Goal: Information Seeking & Learning: Learn about a topic

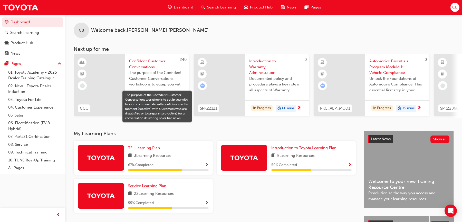
scroll to position [25, 0]
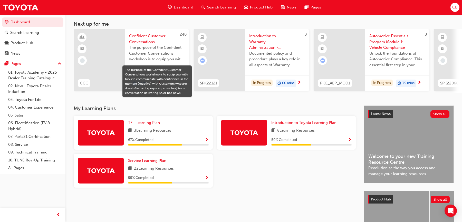
click at [166, 138] on div "TFL Learning Plan 3 Learning Resources 67 % Completed" at bounding box center [168, 133] width 81 height 26
click at [143, 124] on span "TFL Learning Plan" at bounding box center [144, 122] width 32 height 5
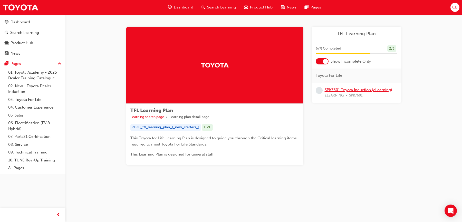
click at [354, 89] on link "SPK7601 Toyota Induction (eLearning)" at bounding box center [359, 90] width 68 height 5
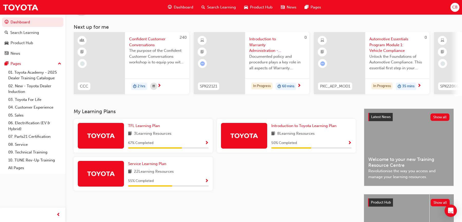
scroll to position [28, 0]
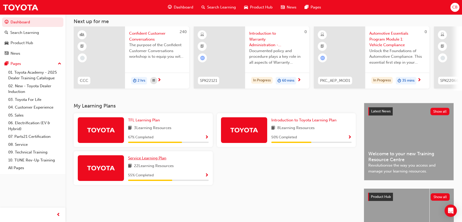
click at [150, 159] on span "Service Learning Plan" at bounding box center [147, 158] width 38 height 5
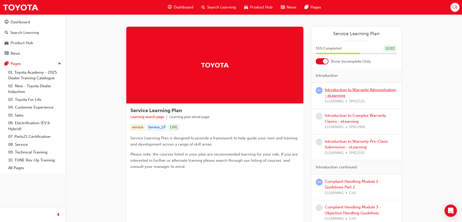
click at [351, 89] on link "Introduction to Warranty Administration - eLearning" at bounding box center [360, 93] width 71 height 11
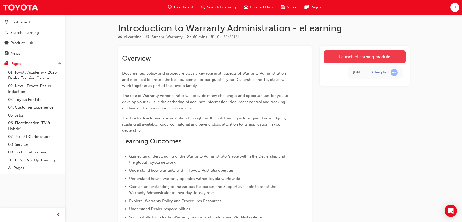
click at [366, 54] on link "Launch eLearning module" at bounding box center [365, 56] width 82 height 13
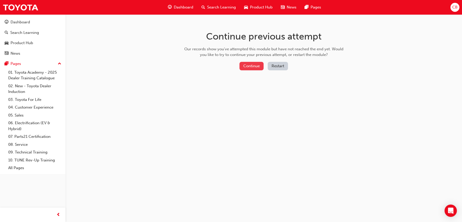
click at [253, 65] on button "Continue" at bounding box center [252, 66] width 24 height 8
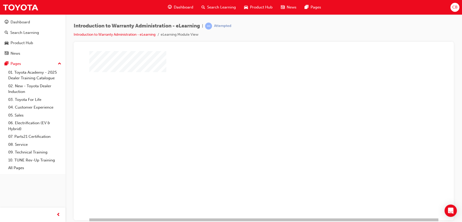
scroll to position [22, 0]
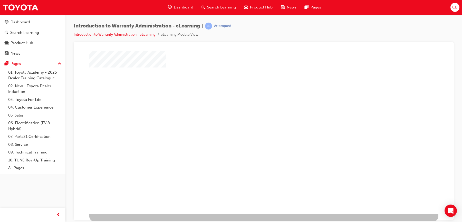
click at [249, 99] on div "play" at bounding box center [249, 99] width 0 height 0
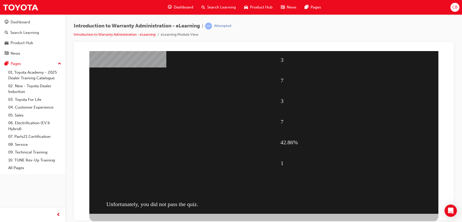
click at [261, 113] on div "3 7 3 7 42.86% 1 Unfortunately, you did not pass the quiz." at bounding box center [263, 121] width 349 height 185
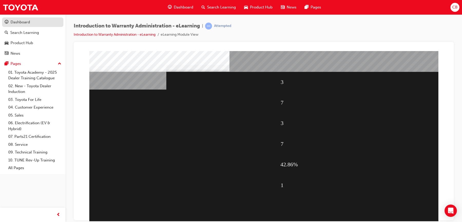
click at [26, 20] on div "Dashboard" at bounding box center [21, 22] width 20 height 6
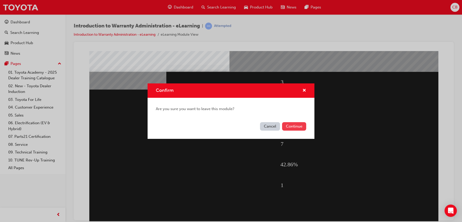
click at [290, 125] on button "Continue" at bounding box center [294, 126] width 24 height 8
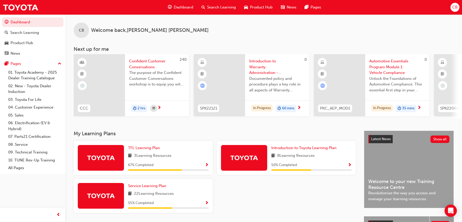
click at [149, 64] on span "Confident Customer Conversations" at bounding box center [157, 64] width 56 height 12
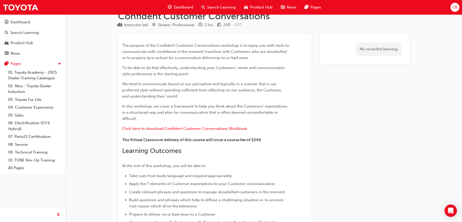
scroll to position [19, 0]
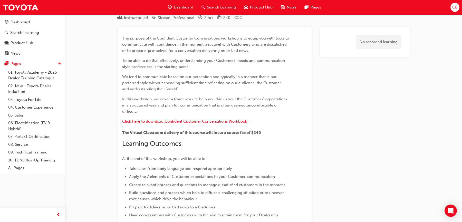
click at [227, 121] on span "Click here to download Confident Customer Conversations Workbook" at bounding box center [184, 121] width 125 height 5
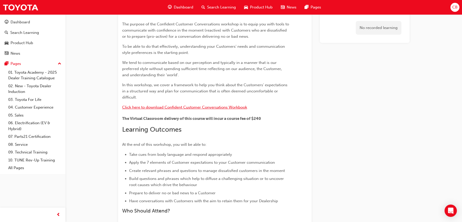
scroll to position [0, 0]
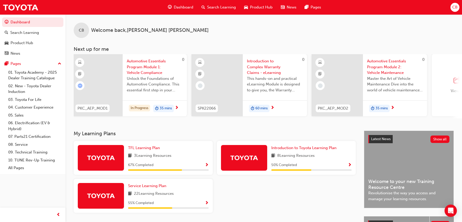
scroll to position [0, 241]
click at [265, 64] on span "Introduction to Complex Warranty Claims - eLearning" at bounding box center [277, 66] width 56 height 17
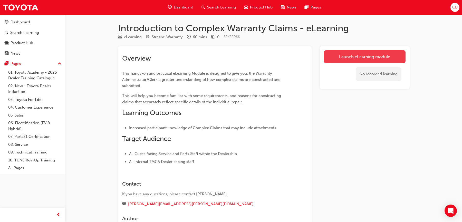
click at [354, 55] on link "Launch eLearning module" at bounding box center [365, 56] width 82 height 13
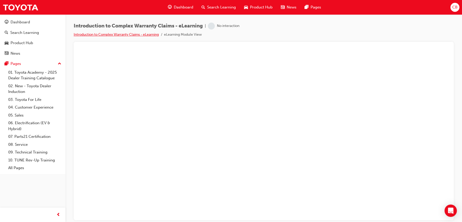
click at [132, 36] on link "Introduction to Complex Warranty Claims - eLearning" at bounding box center [116, 34] width 85 height 4
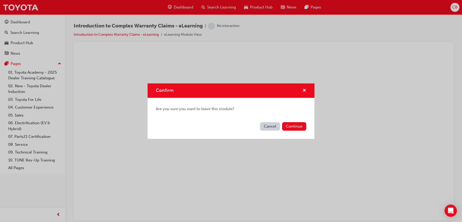
click at [273, 126] on button "Cancel" at bounding box center [270, 126] width 20 height 8
click at [295, 126] on button "Continue" at bounding box center [294, 126] width 24 height 8
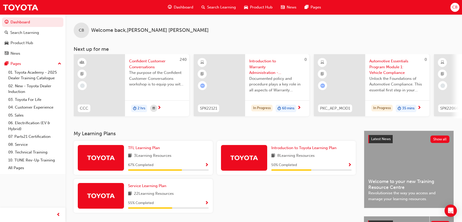
scroll to position [84, 0]
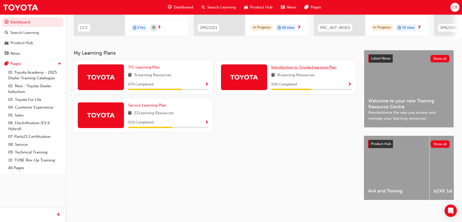
click at [305, 65] on span "Introduction to Toyota Learning Plan" at bounding box center [303, 67] width 65 height 5
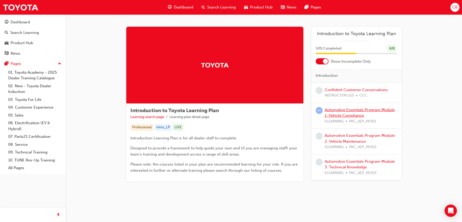
click at [342, 110] on link "Automotive Essentials Program Module 1: Vehicle Compliance" at bounding box center [360, 113] width 70 height 11
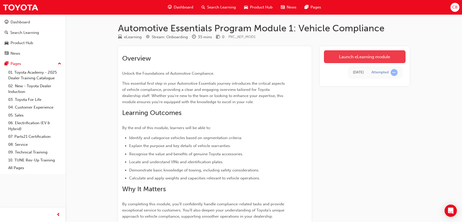
click at [357, 55] on link "Launch eLearning module" at bounding box center [365, 56] width 82 height 13
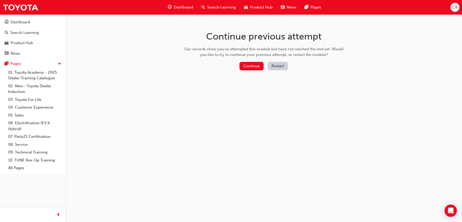
click at [281, 67] on button "Restart" at bounding box center [278, 66] width 20 height 8
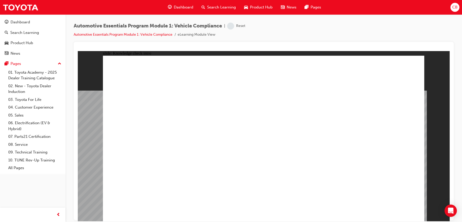
radio input "true"
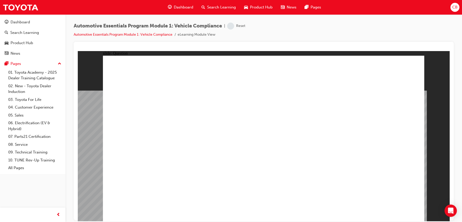
radio input "true"
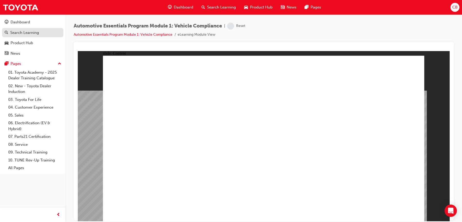
click at [34, 35] on div "Search Learning" at bounding box center [24, 33] width 29 height 6
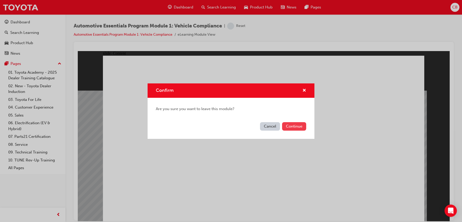
click at [293, 126] on button "Continue" at bounding box center [294, 126] width 24 height 8
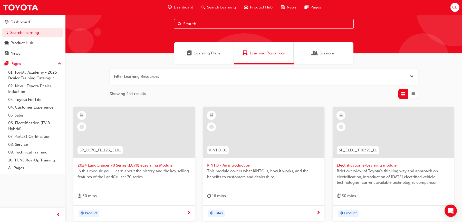
scroll to position [14, 0]
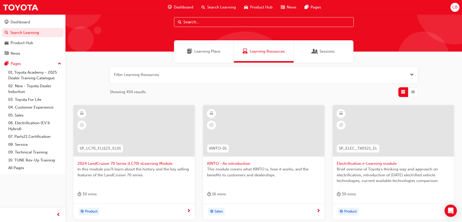
click at [358, 163] on span "Electrification e-Learning module" at bounding box center [393, 164] width 113 height 6
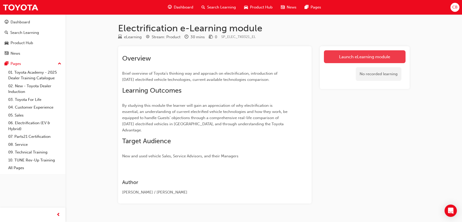
click at [351, 57] on link "Launch eLearning module" at bounding box center [365, 56] width 82 height 13
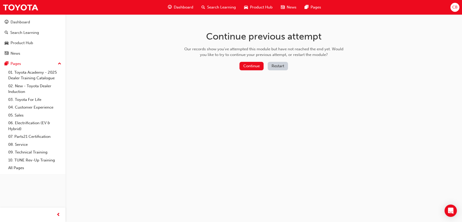
click at [279, 67] on button "Restart" at bounding box center [278, 66] width 20 height 8
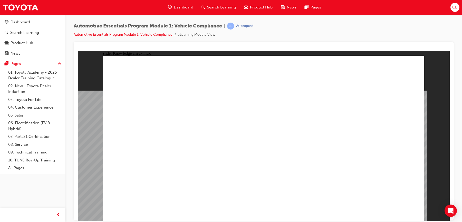
radio input "true"
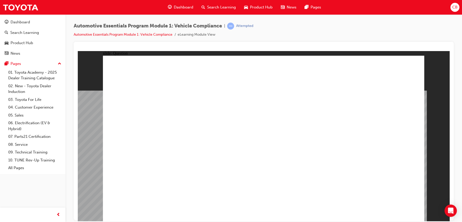
radio input "true"
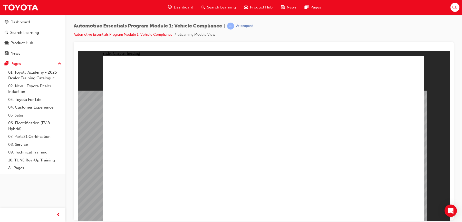
click at [37, 35] on div "Search Learning" at bounding box center [24, 33] width 29 height 6
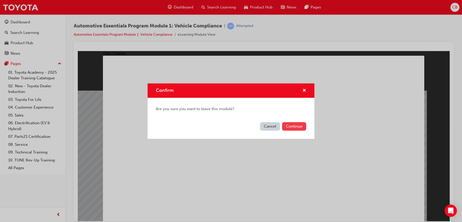
click at [299, 128] on button "Continue" at bounding box center [294, 126] width 24 height 8
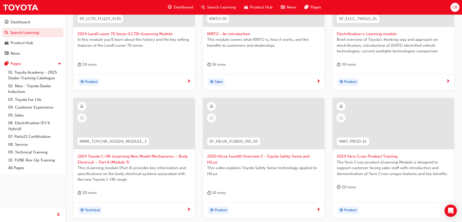
scroll to position [202, 0]
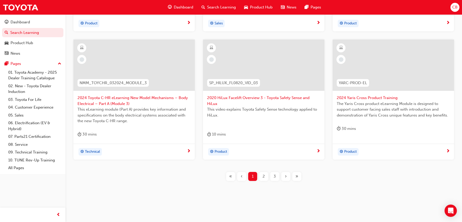
click at [263, 175] on span "2" at bounding box center [264, 177] width 2 height 6
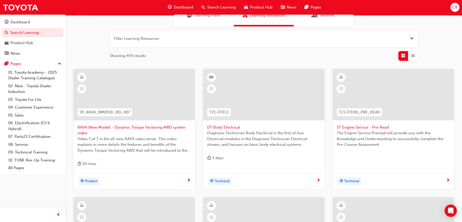
scroll to position [15, 0]
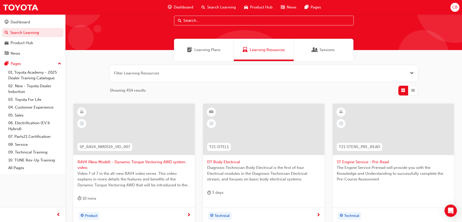
click at [209, 21] on input "text" at bounding box center [264, 21] width 180 height 10
type input "ad blue"
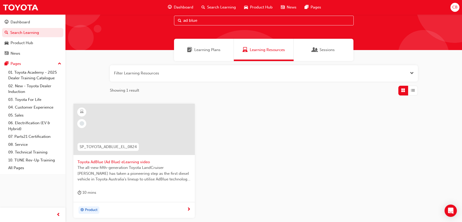
click at [101, 162] on span "Toyota AdBlue (Ad Blue) eLearning video" at bounding box center [134, 162] width 113 height 6
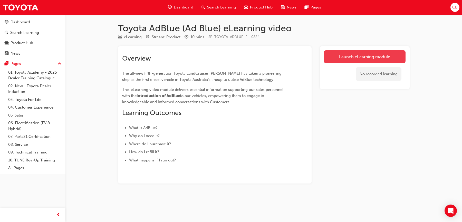
click at [353, 53] on link "Launch eLearning module" at bounding box center [365, 56] width 82 height 13
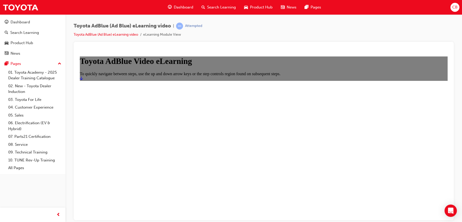
click at [83, 80] on icon "Start" at bounding box center [81, 78] width 3 height 4
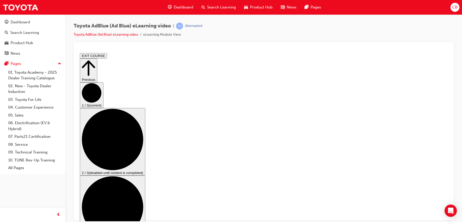
scroll to position [16, 0]
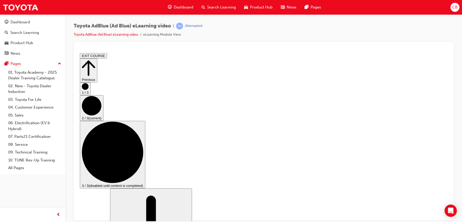
scroll to position [82, 0]
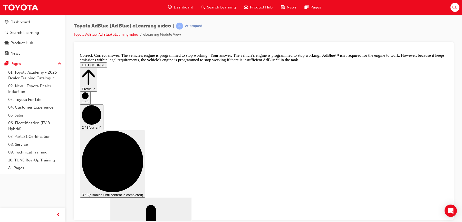
scroll to position [211, 0]
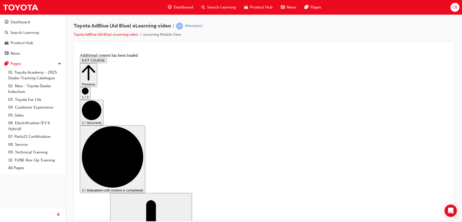
scroll to position [434, 0]
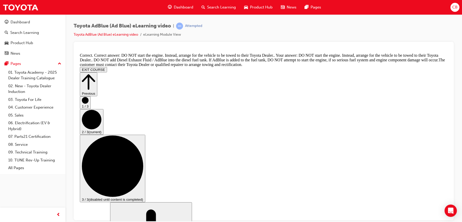
scroll to position [547, 0]
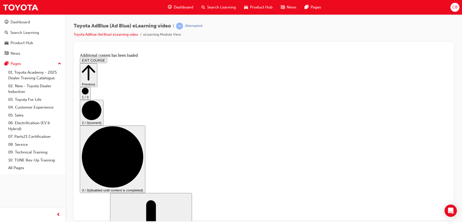
scroll to position [773, 0]
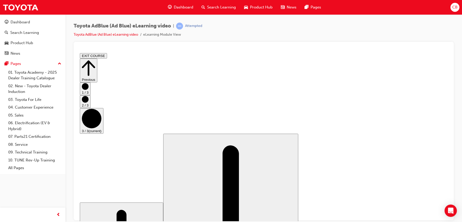
scroll to position [2, 0]
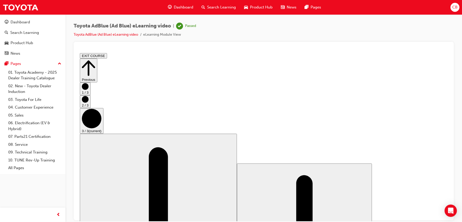
click at [107, 57] on button "EXIT COURSE" at bounding box center [93, 55] width 27 height 5
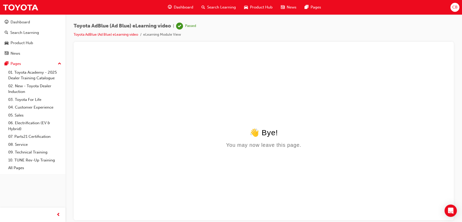
scroll to position [0, 0]
click at [34, 35] on div "Search Learning" at bounding box center [24, 33] width 29 height 6
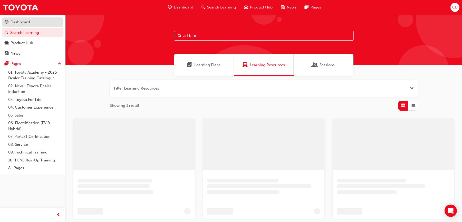
click at [30, 25] on div "Dashboard" at bounding box center [33, 22] width 56 height 6
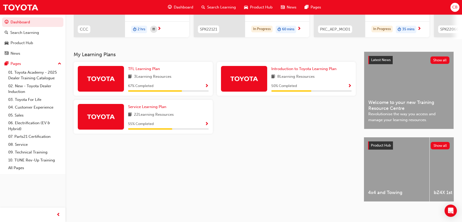
scroll to position [81, 0]
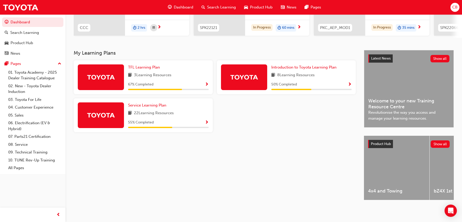
click at [221, 7] on span "Search Learning" at bounding box center [221, 7] width 29 height 6
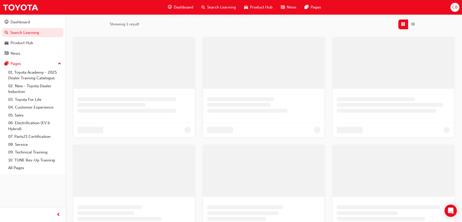
scroll to position [61, 0]
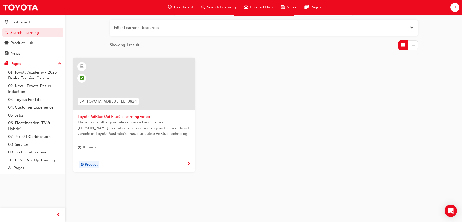
click at [169, 29] on button "button" at bounding box center [264, 28] width 308 height 16
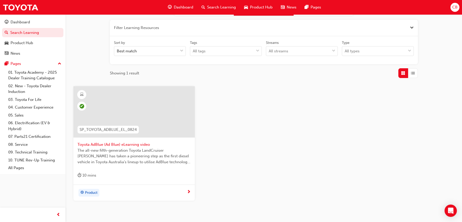
click at [161, 30] on button "button" at bounding box center [264, 28] width 308 height 16
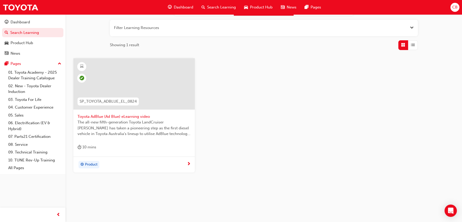
click at [165, 26] on button "button" at bounding box center [264, 28] width 308 height 16
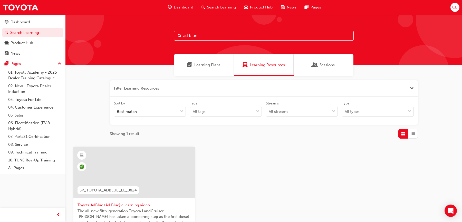
drag, startPoint x: 206, startPoint y: 39, endPoint x: 156, endPoint y: 37, distance: 50.4
click at [156, 37] on div "ad blue" at bounding box center [263, 39] width 397 height 51
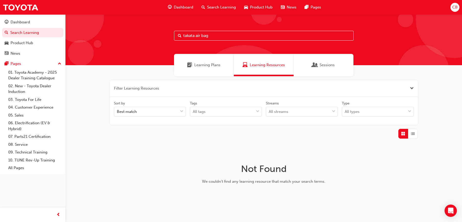
click at [182, 35] on input "takata air bag" at bounding box center [264, 36] width 180 height 10
click at [239, 35] on input "2019 takata air bag" at bounding box center [264, 36] width 180 height 10
type input "2019"
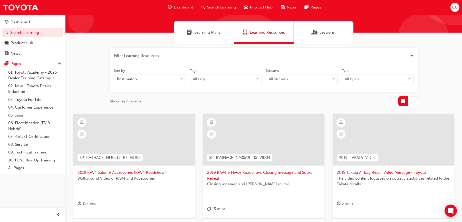
scroll to position [34, 0]
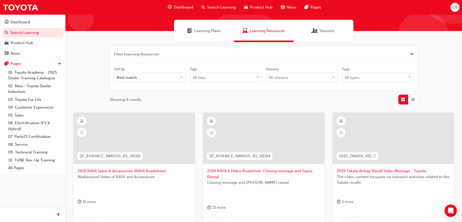
click at [376, 170] on span "2019 Takata Airbag Recall Video Message - Toyota" at bounding box center [393, 171] width 113 height 6
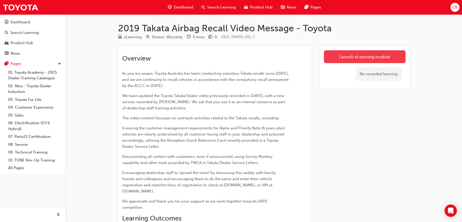
click at [353, 57] on link "Launch eLearning module" at bounding box center [365, 56] width 82 height 13
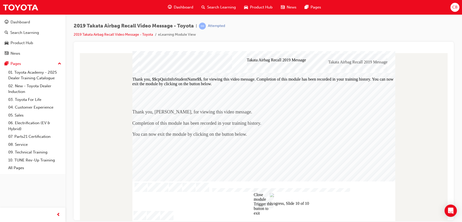
scroll to position [2, 0]
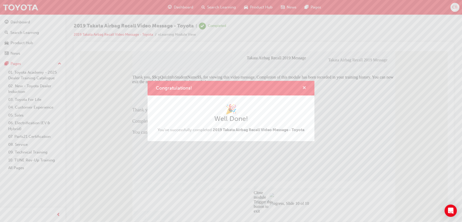
click at [304, 89] on span "cross-icon" at bounding box center [304, 88] width 4 height 5
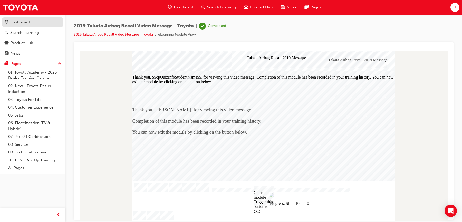
click at [30, 23] on div "Dashboard" at bounding box center [33, 22] width 56 height 6
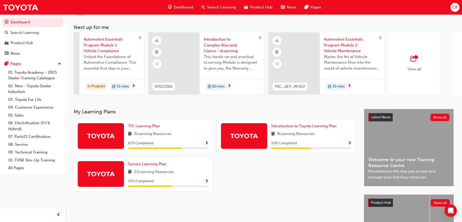
scroll to position [0, 284]
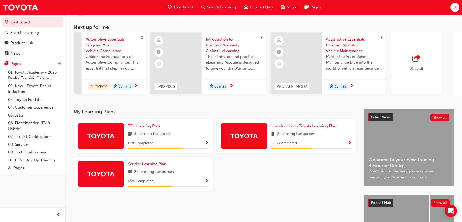
click at [421, 63] on div "View all" at bounding box center [417, 63] width 14 height 17
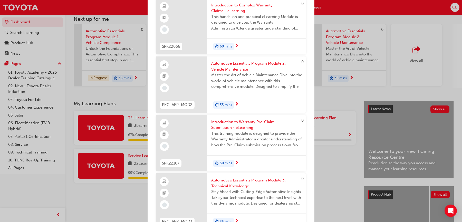
scroll to position [0, 0]
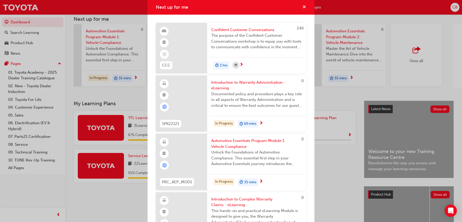
click at [304, 7] on span "cross-icon" at bounding box center [304, 7] width 4 height 5
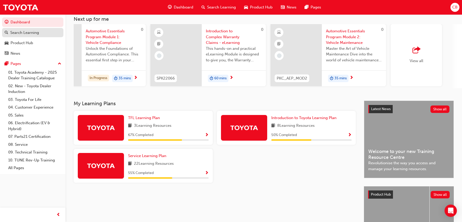
click at [35, 34] on div "Search Learning" at bounding box center [24, 33] width 29 height 6
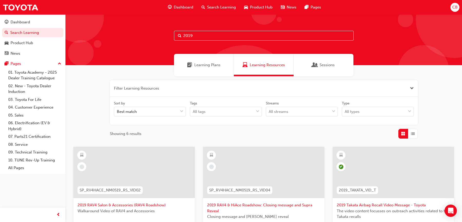
click at [214, 37] on input "2019" at bounding box center [264, 36] width 180 height 10
type input "2"
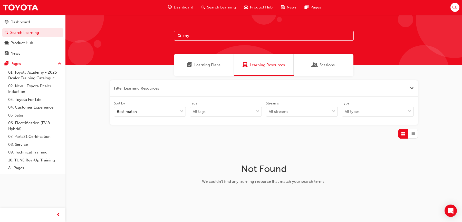
type input "m"
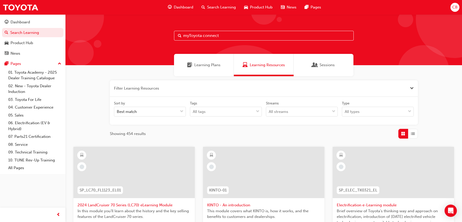
type input "myToyota connect"
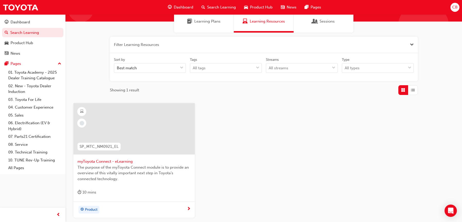
scroll to position [47, 0]
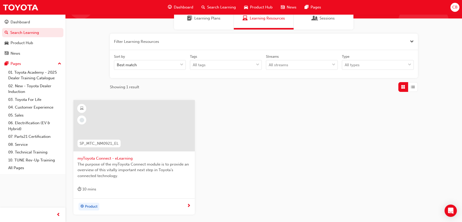
click at [99, 158] on span "myToyota Connect - eLearning" at bounding box center [134, 159] width 113 height 6
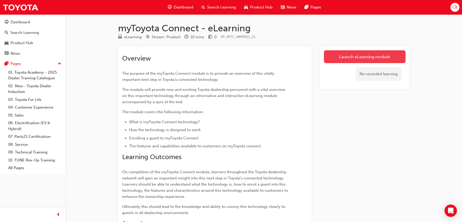
click at [344, 57] on link "Launch eLearning module" at bounding box center [365, 56] width 82 height 13
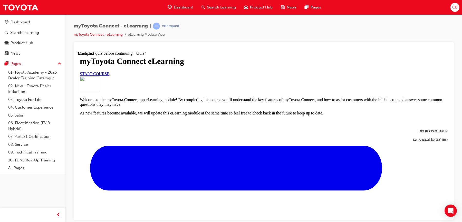
click at [109, 76] on link "START COURSE" at bounding box center [95, 73] width 30 height 4
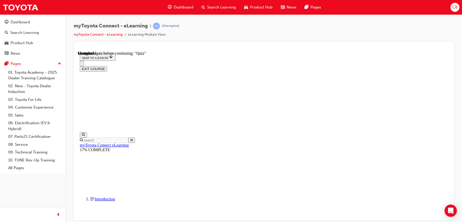
scroll to position [462, 0]
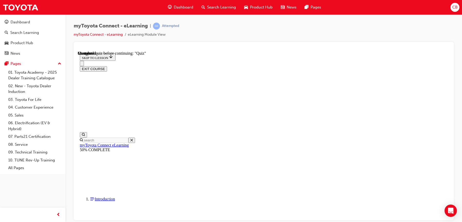
scroll to position [108, 0]
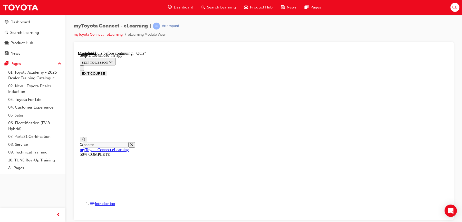
scroll to position [117, 0]
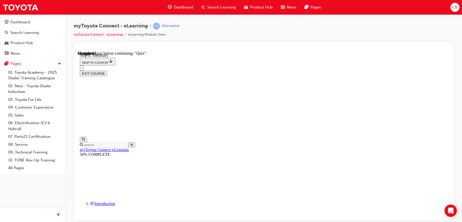
scroll to position [232, 0]
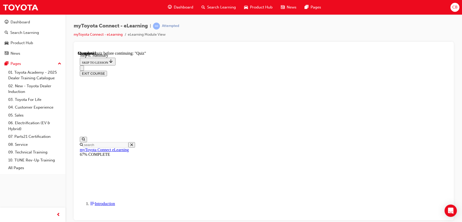
scroll to position [287, 0]
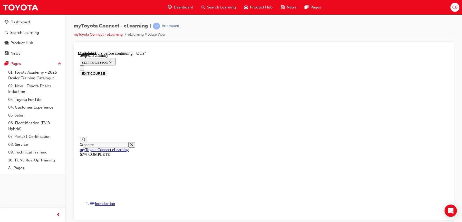
scroll to position [319, 0]
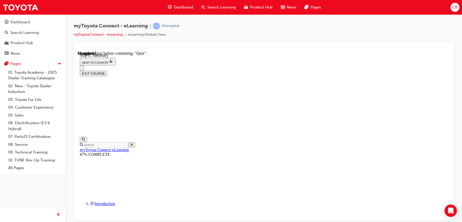
scroll to position [343, 0]
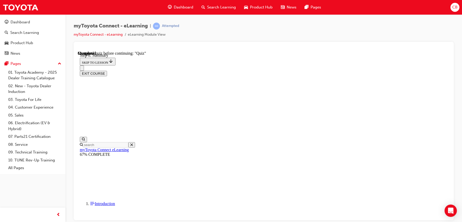
scroll to position [405, 0]
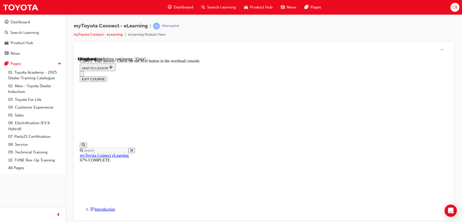
scroll to position [93, 0]
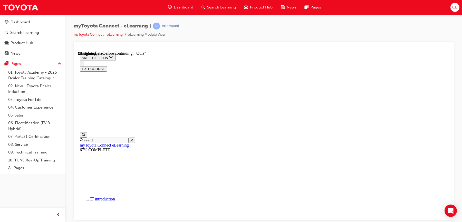
scroll to position [41, 0]
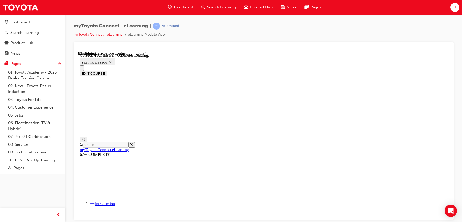
scroll to position [113, 0]
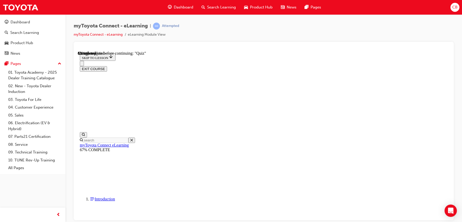
scroll to position [46, 0]
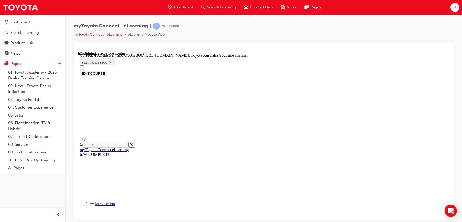
scroll to position [119, 0]
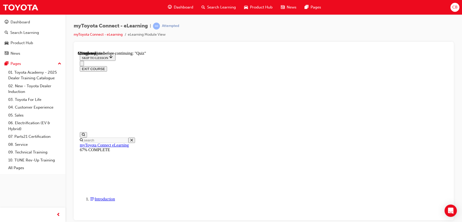
scroll to position [56, 0]
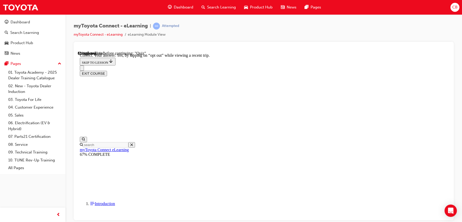
scroll to position [72, 0]
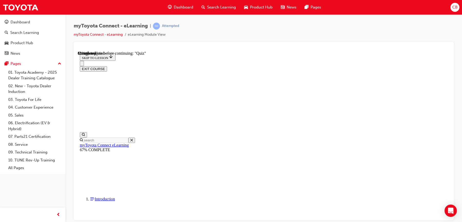
scroll to position [62, 0]
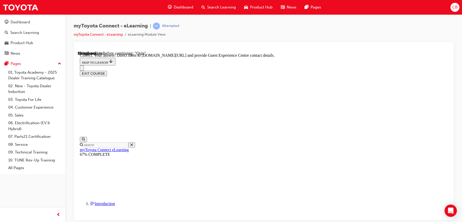
scroll to position [119, 0]
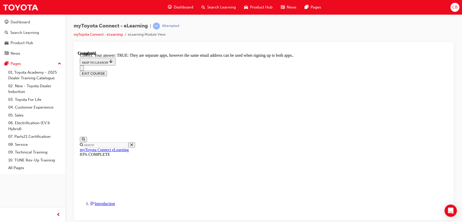
scroll to position [74, 0]
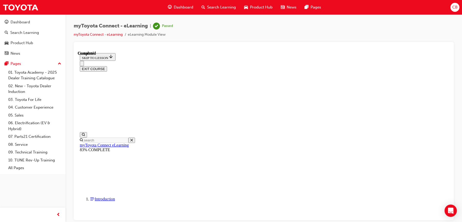
scroll to position [108, 0]
click at [107, 66] on button "EXIT COURSE" at bounding box center [93, 68] width 27 height 5
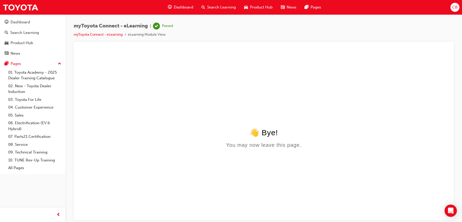
scroll to position [0, 0]
click at [21, 22] on div "Dashboard" at bounding box center [21, 22] width 20 height 6
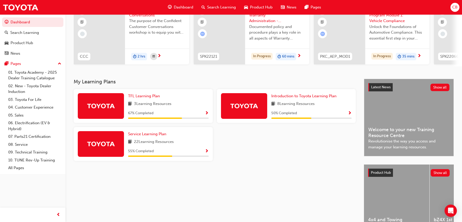
scroll to position [51, 0]
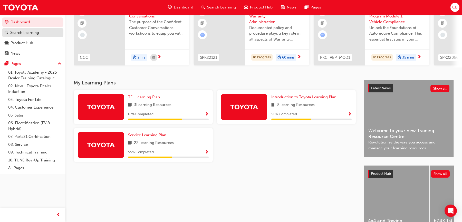
click at [36, 33] on div "Search Learning" at bounding box center [24, 33] width 29 height 6
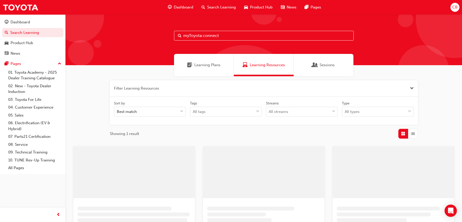
click at [232, 32] on input "myToyota connect" at bounding box center [264, 36] width 180 height 10
click at [232, 35] on input "myToyota connect" at bounding box center [264, 36] width 180 height 10
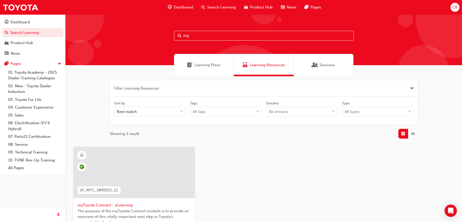
type input "m"
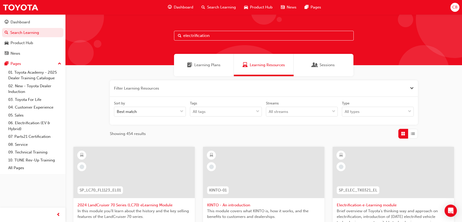
type input "electrification"
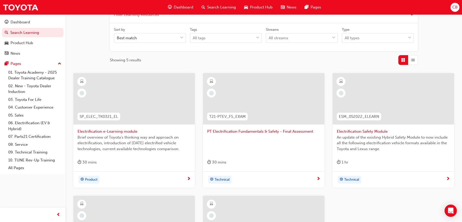
scroll to position [74, 0]
click at [367, 131] on span "Electrification Safety Module" at bounding box center [393, 131] width 113 height 6
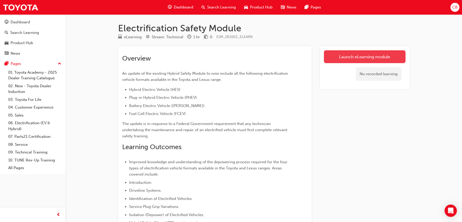
click at [359, 52] on link "Launch eLearning module" at bounding box center [365, 56] width 82 height 13
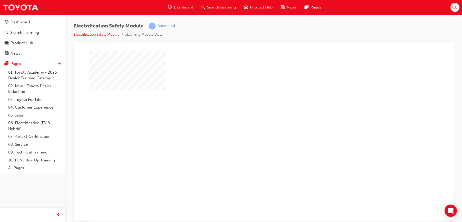
click at [249, 121] on div "play" at bounding box center [249, 121] width 0 height 0
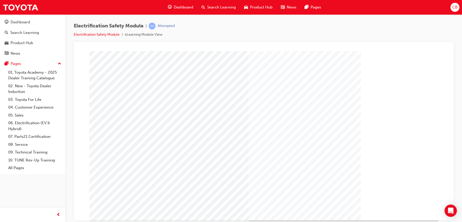
scroll to position [22, 0]
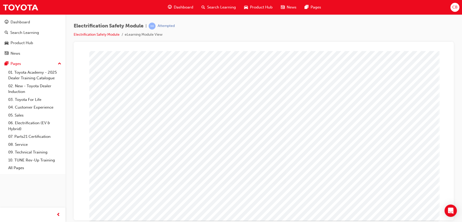
scroll to position [20, 0]
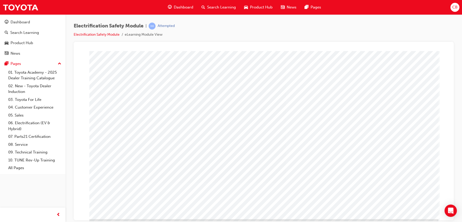
scroll to position [17, 0]
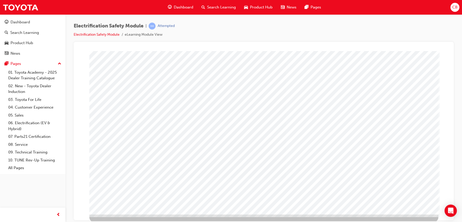
scroll to position [22, 0]
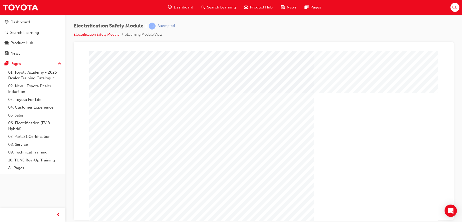
scroll to position [22, 0]
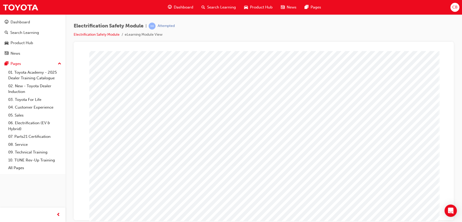
scroll to position [6, 0]
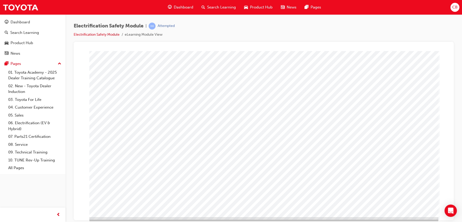
scroll to position [21, 0]
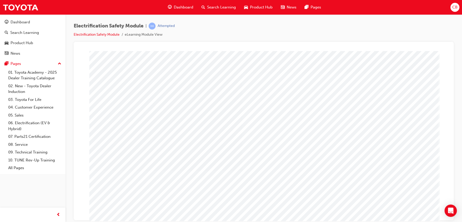
scroll to position [5, 0]
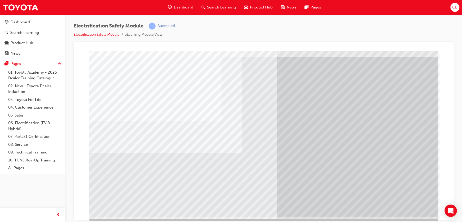
scroll to position [21, 0]
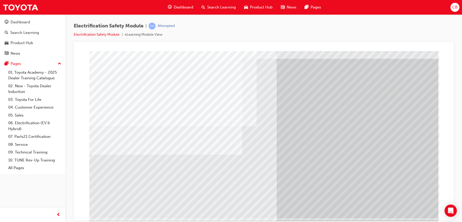
scroll to position [18, 0]
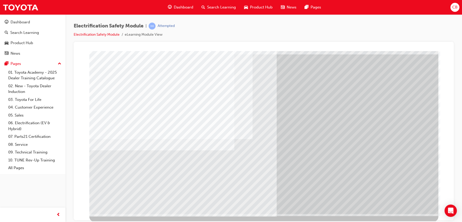
scroll to position [22, 0]
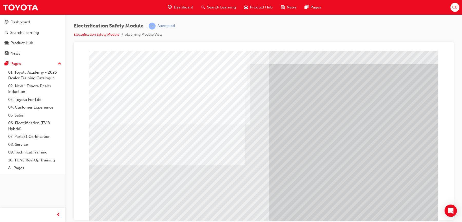
scroll to position [9, 0]
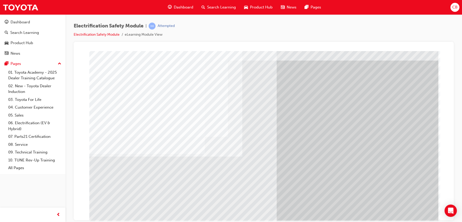
scroll to position [16, 0]
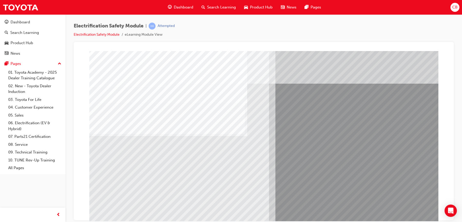
scroll to position [0, 0]
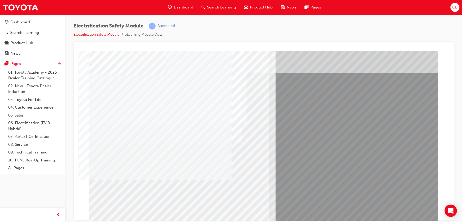
scroll to position [14, 0]
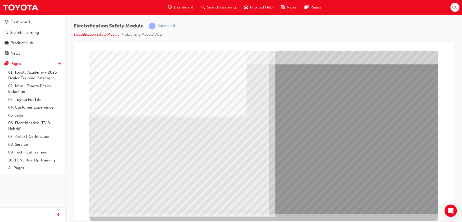
scroll to position [0, 0]
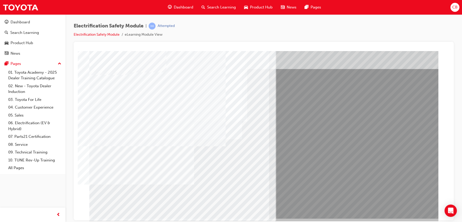
scroll to position [18, 0]
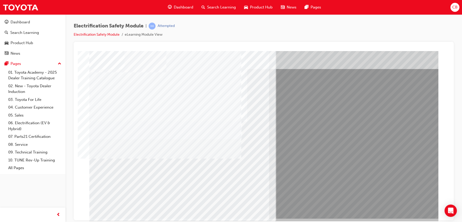
scroll to position [22, 0]
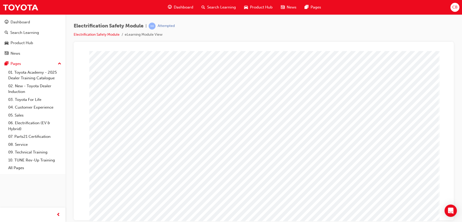
scroll to position [8, 0]
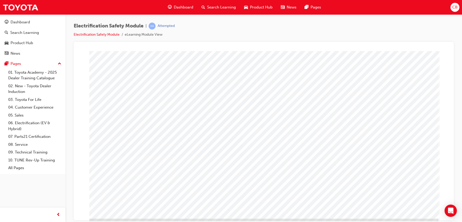
scroll to position [22, 0]
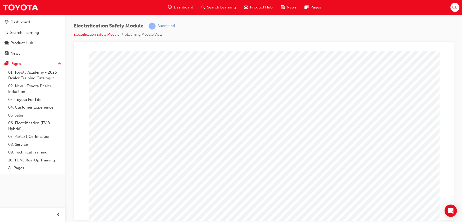
scroll to position [14, 0]
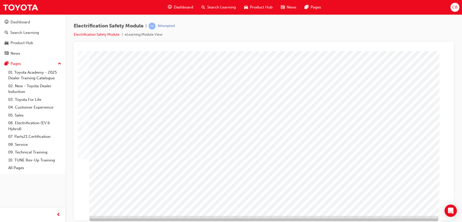
scroll to position [21, 0]
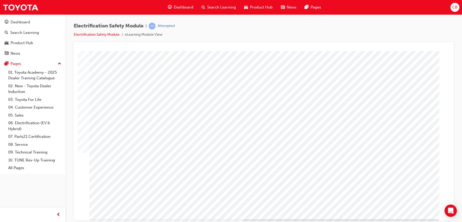
scroll to position [22, 0]
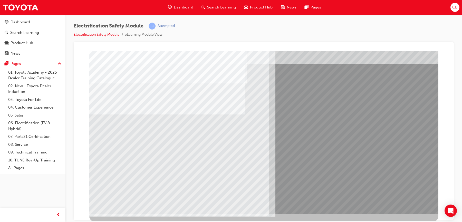
scroll to position [0, 0]
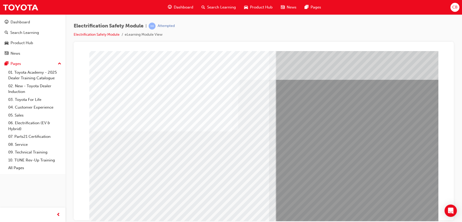
scroll to position [6, 0]
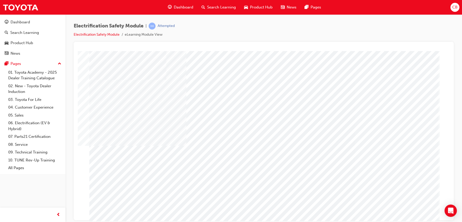
scroll to position [22, 0]
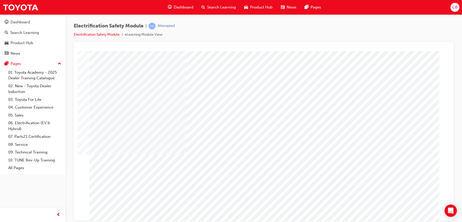
scroll to position [0, 0]
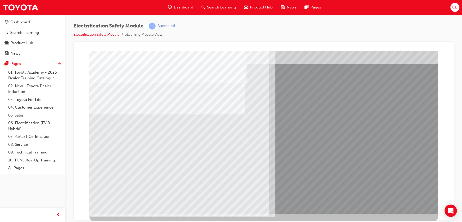
scroll to position [0, 0]
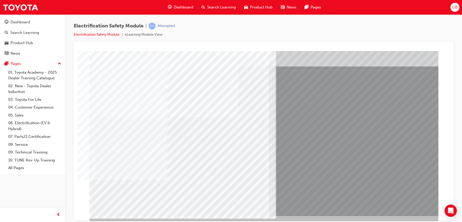
scroll to position [22, 0]
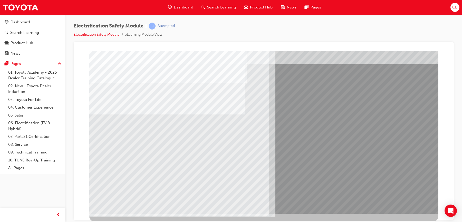
scroll to position [0, 0]
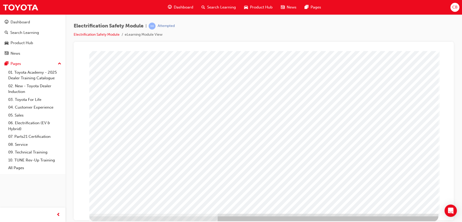
scroll to position [0, 0]
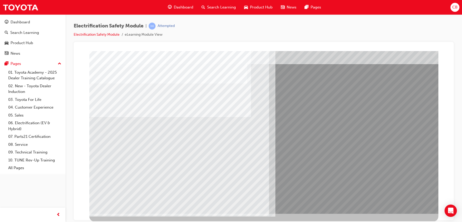
scroll to position [0, 0]
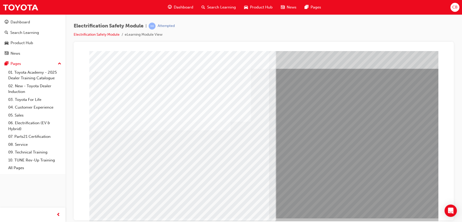
scroll to position [22, 0]
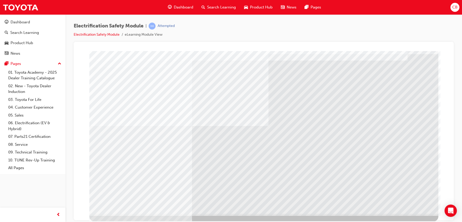
scroll to position [0, 0]
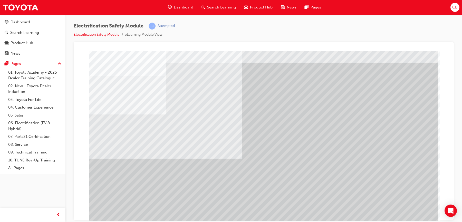
scroll to position [22, 0]
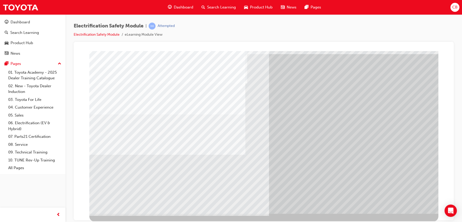
scroll to position [0, 0]
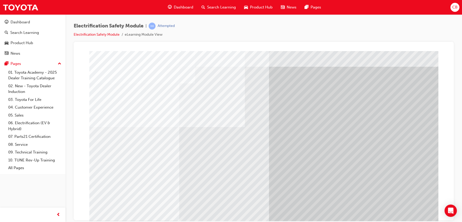
scroll to position [13, 0]
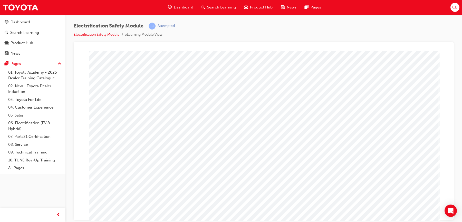
scroll to position [14, 0]
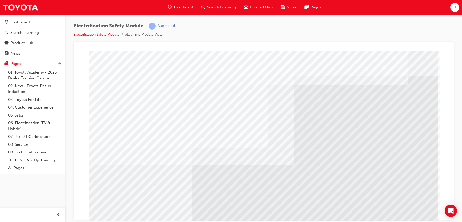
scroll to position [22, 0]
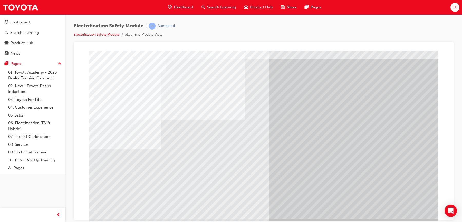
scroll to position [22, 0]
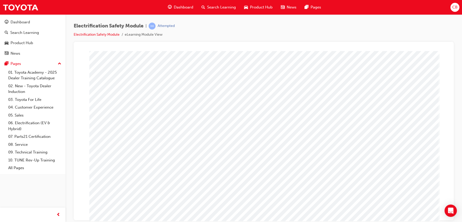
scroll to position [12, 0]
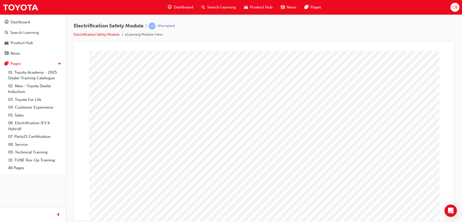
scroll to position [18, 0]
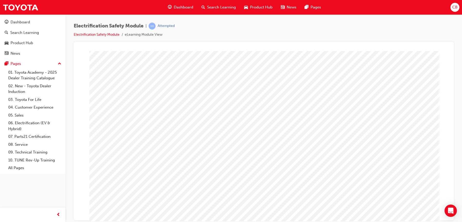
scroll to position [10, 0]
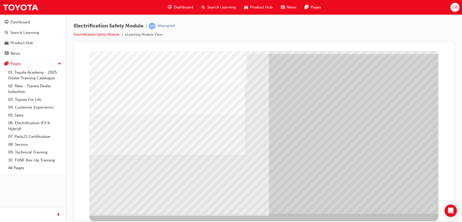
scroll to position [0, 0]
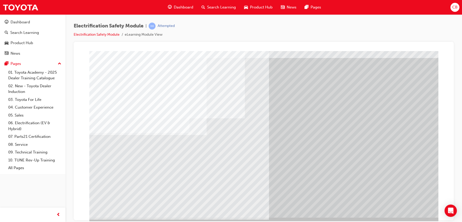
scroll to position [22, 0]
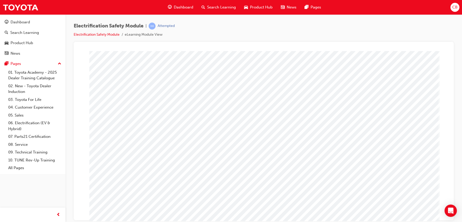
scroll to position [16, 0]
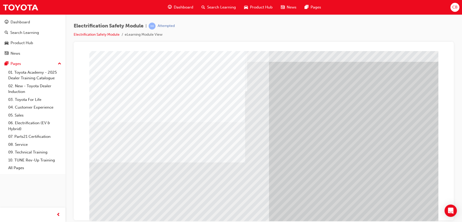
scroll to position [0, 0]
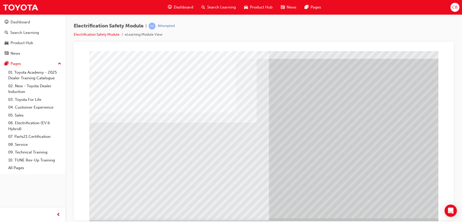
scroll to position [22, 0]
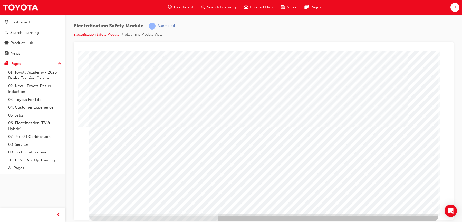
scroll to position [0, 0]
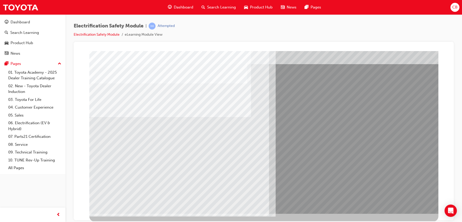
scroll to position [0, 0]
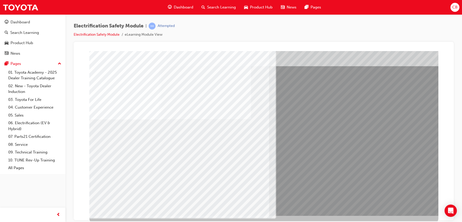
scroll to position [21, 0]
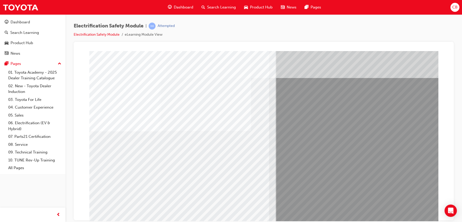
scroll to position [3, 0]
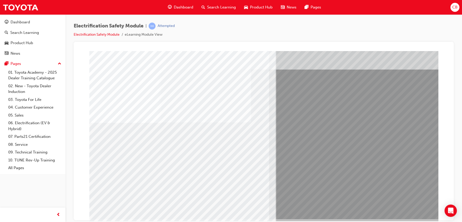
scroll to position [22, 0]
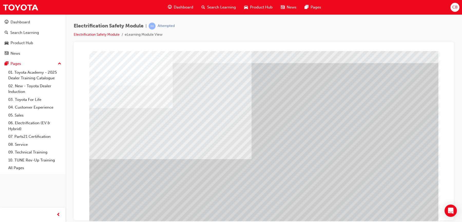
scroll to position [14, 0]
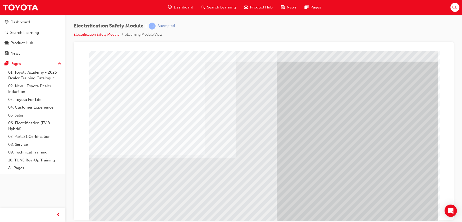
scroll to position [22, 0]
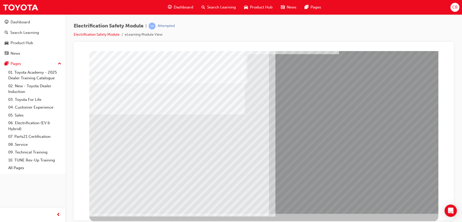
scroll to position [0, 0]
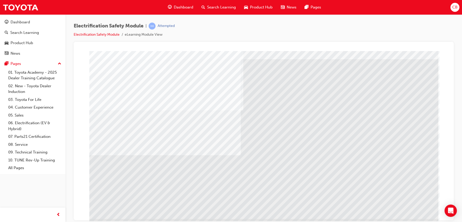
scroll to position [19, 0]
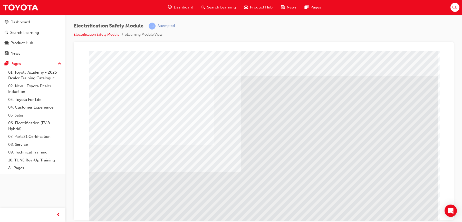
scroll to position [22, 0]
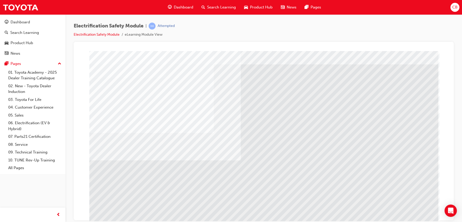
scroll to position [19, 0]
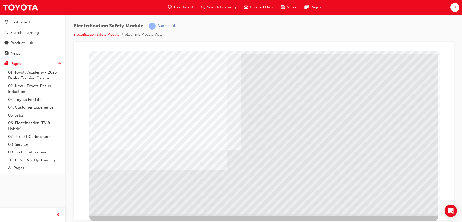
scroll to position [22, 0]
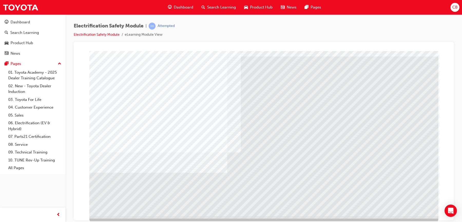
scroll to position [21, 0]
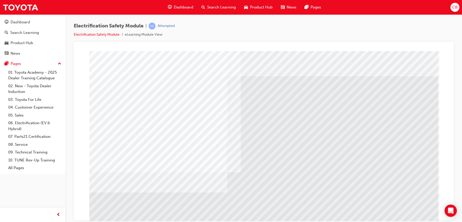
scroll to position [17, 0]
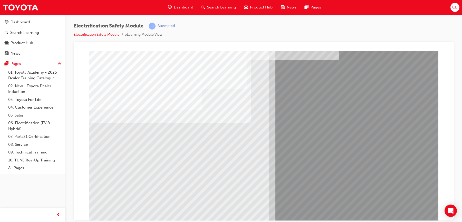
scroll to position [22, 0]
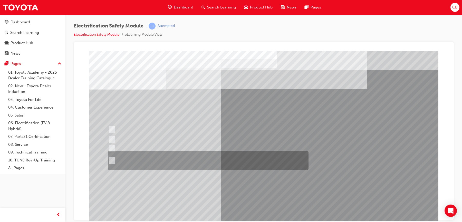
click at [149, 160] on div at bounding box center [207, 160] width 201 height 19
radio input "true"
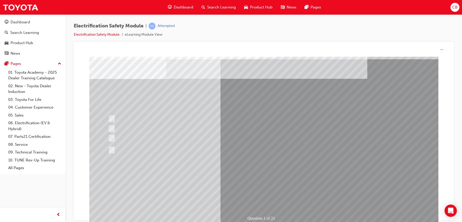
scroll to position [17, 0]
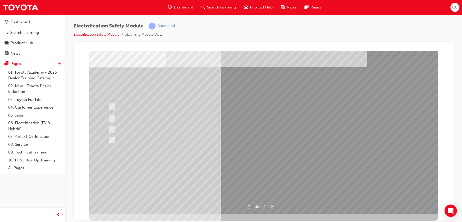
scroll to position [0, 0]
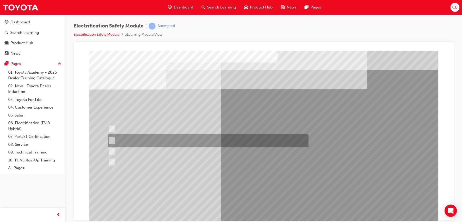
click at [191, 139] on div at bounding box center [207, 140] width 201 height 13
radio input "true"
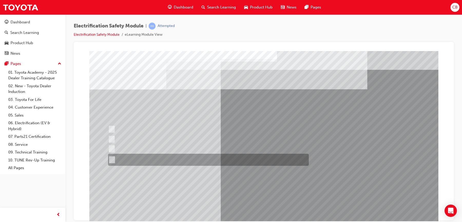
click at [176, 160] on div at bounding box center [207, 160] width 201 height 12
radio input "true"
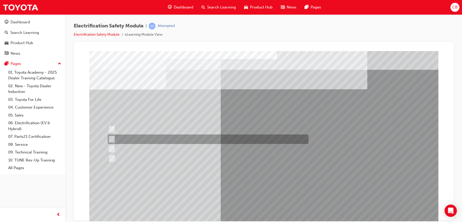
click at [111, 139] on input "EV or H2 labels on the License Plate." at bounding box center [111, 140] width 6 height 6
checkbox input "true"
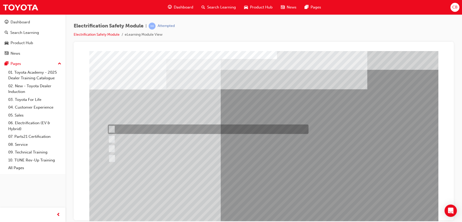
click at [110, 127] on input "Special exterior colours" at bounding box center [111, 130] width 6 height 6
checkbox input "true"
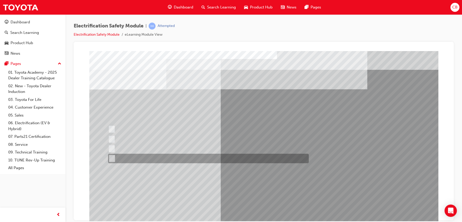
click at [112, 159] on input "Charge ports or H2 Filler Port in place of a Fuel Filler." at bounding box center [111, 159] width 6 height 6
checkbox input "true"
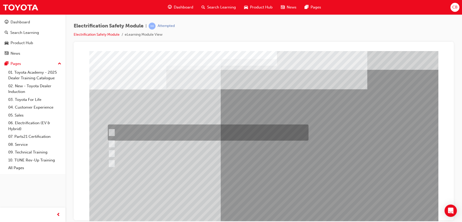
click at [112, 130] on input "The READY light will illuminate when the vehicle is turned on and ready to driv…" at bounding box center [111, 133] width 6 height 6
checkbox input "true"
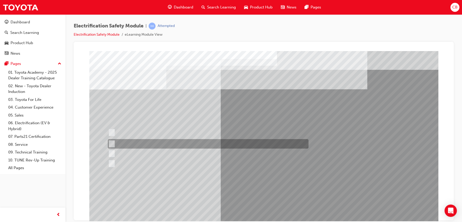
click at [112, 144] on input "The Main Display will show the power flow for the driveline." at bounding box center [111, 144] width 6 height 6
checkbox input "true"
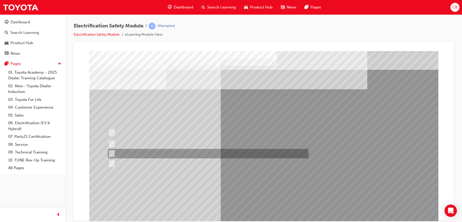
click at [112, 153] on input "Vehicle Motive Force selection types illuminated e.g. (EV/HV)." at bounding box center [111, 154] width 6 height 6
checkbox input "true"
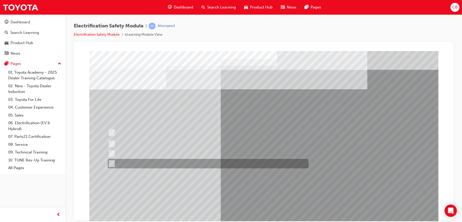
click at [112, 165] on input "Battery Level indicator (State of Charge)." at bounding box center [111, 164] width 6 height 6
checkbox input "true"
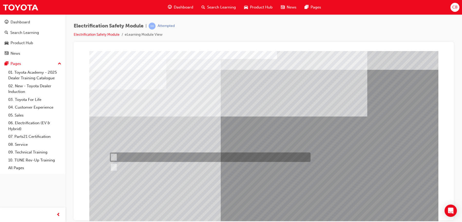
click at [133, 157] on div at bounding box center [209, 158] width 201 height 10
radio input "true"
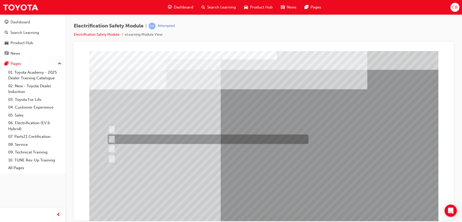
click at [174, 141] on div at bounding box center [207, 140] width 201 height 10
radio input "true"
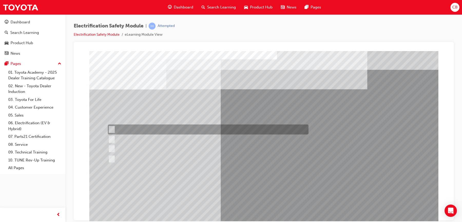
click at [113, 129] on div at bounding box center [207, 130] width 201 height 10
radio input "true"
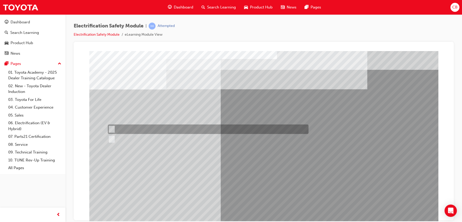
click at [130, 126] on div at bounding box center [207, 130] width 201 height 10
radio input "true"
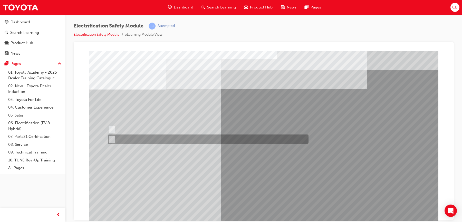
click at [128, 139] on div at bounding box center [207, 140] width 201 height 10
radio input "true"
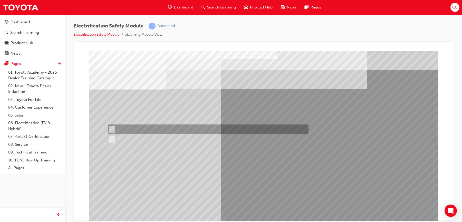
click at [130, 131] on div at bounding box center [207, 130] width 201 height 10
radio input "true"
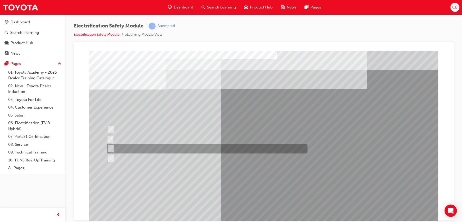
click at [111, 147] on input "Outside the vehicle’s detection area for entry and start system." at bounding box center [110, 149] width 6 height 6
radio input "true"
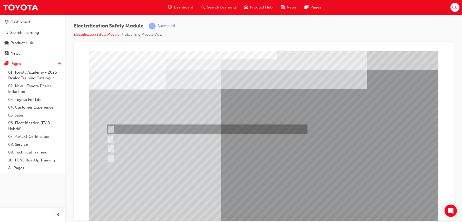
click at [113, 128] on div at bounding box center [206, 130] width 201 height 10
radio input "true"
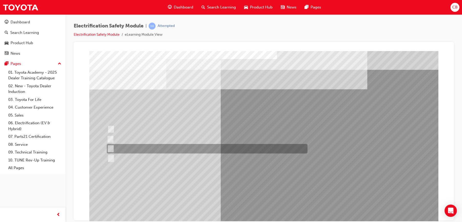
click at [128, 150] on div at bounding box center [206, 149] width 201 height 10
radio input "true"
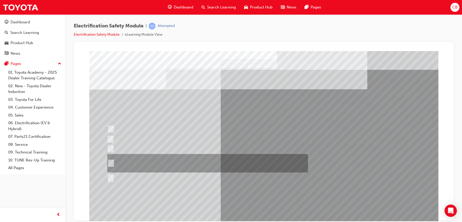
click at [147, 160] on div at bounding box center [206, 163] width 201 height 18
radio input "true"
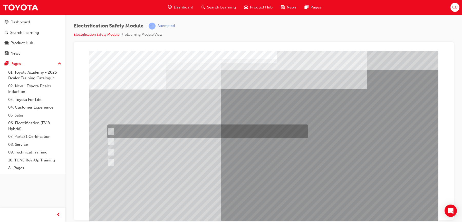
click at [160, 132] on div at bounding box center [206, 132] width 201 height 14
radio input "true"
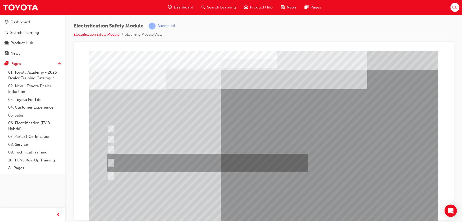
click at [195, 160] on div at bounding box center [206, 163] width 201 height 18
radio input "true"
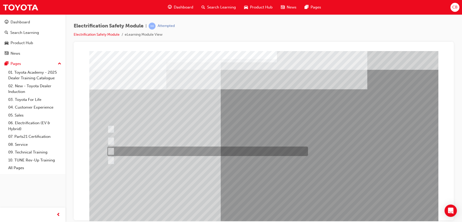
click at [191, 151] on div at bounding box center [206, 152] width 201 height 10
radio input "true"
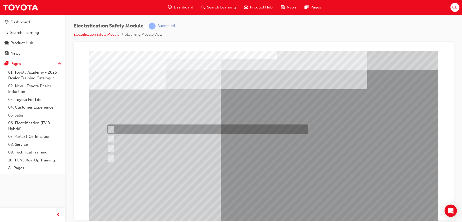
click at [276, 127] on div at bounding box center [206, 130] width 201 height 10
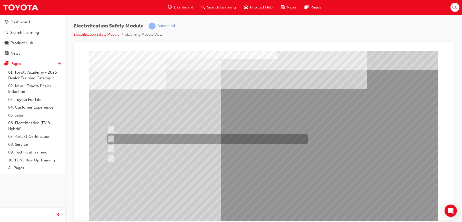
click at [264, 138] on div at bounding box center [206, 139] width 201 height 10
radio input "false"
radio input "true"
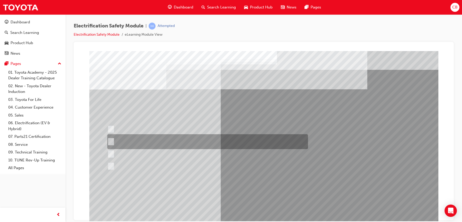
click at [127, 142] on div at bounding box center [206, 141] width 201 height 15
radio input "true"
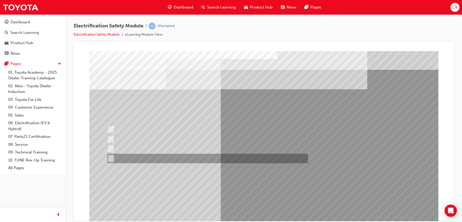
click at [150, 157] on div at bounding box center [206, 159] width 201 height 10
radio input "true"
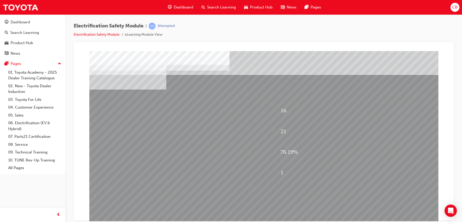
scroll to position [22, 0]
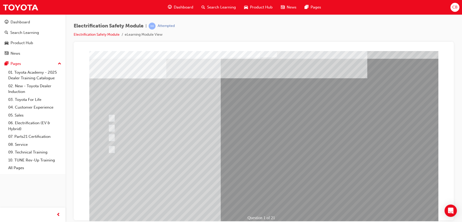
scroll to position [7, 0]
